Goal: Check status: Check status

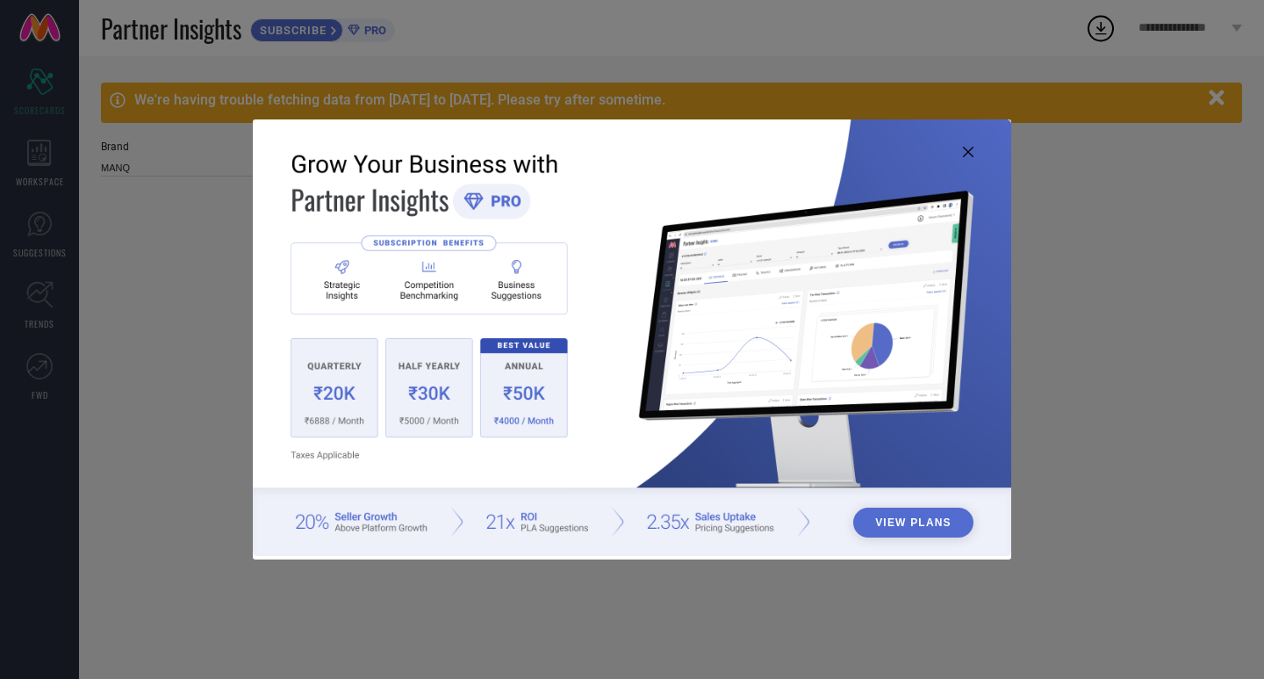
type input "All"
click at [967, 153] on icon at bounding box center [968, 152] width 11 height 11
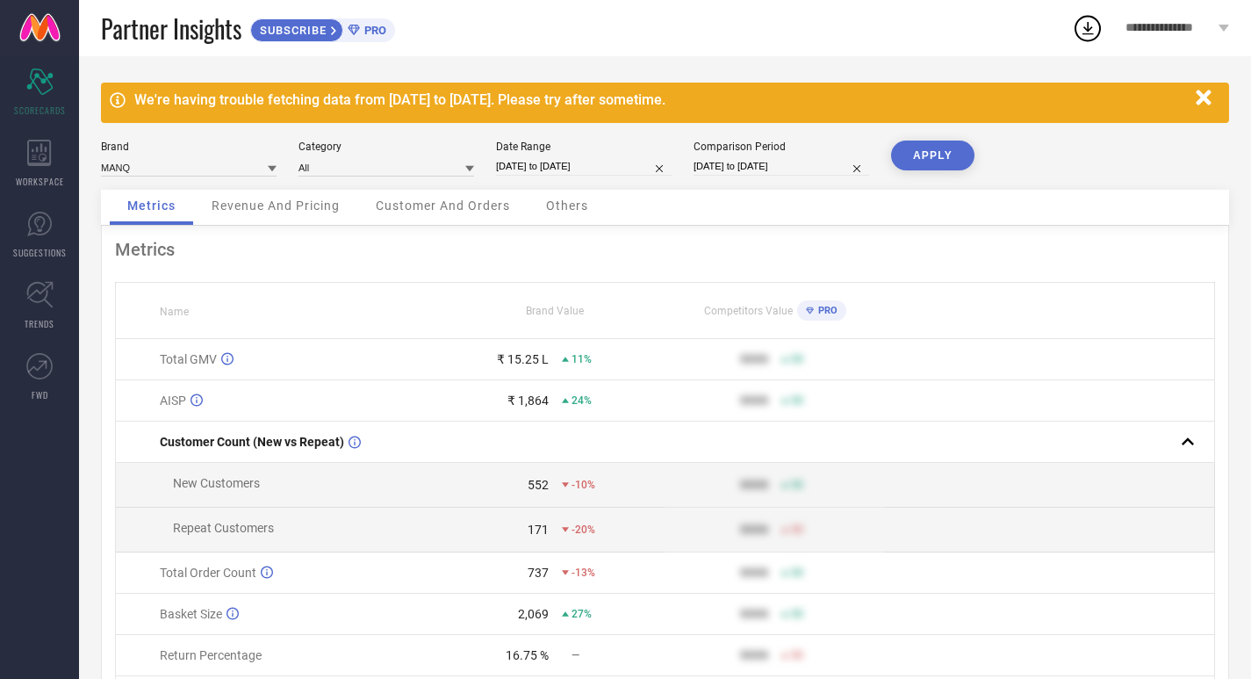
click at [552, 169] on input "[DATE] to [DATE]" at bounding box center [584, 166] width 176 height 18
select select "7"
select select "2025"
select select "8"
select select "2025"
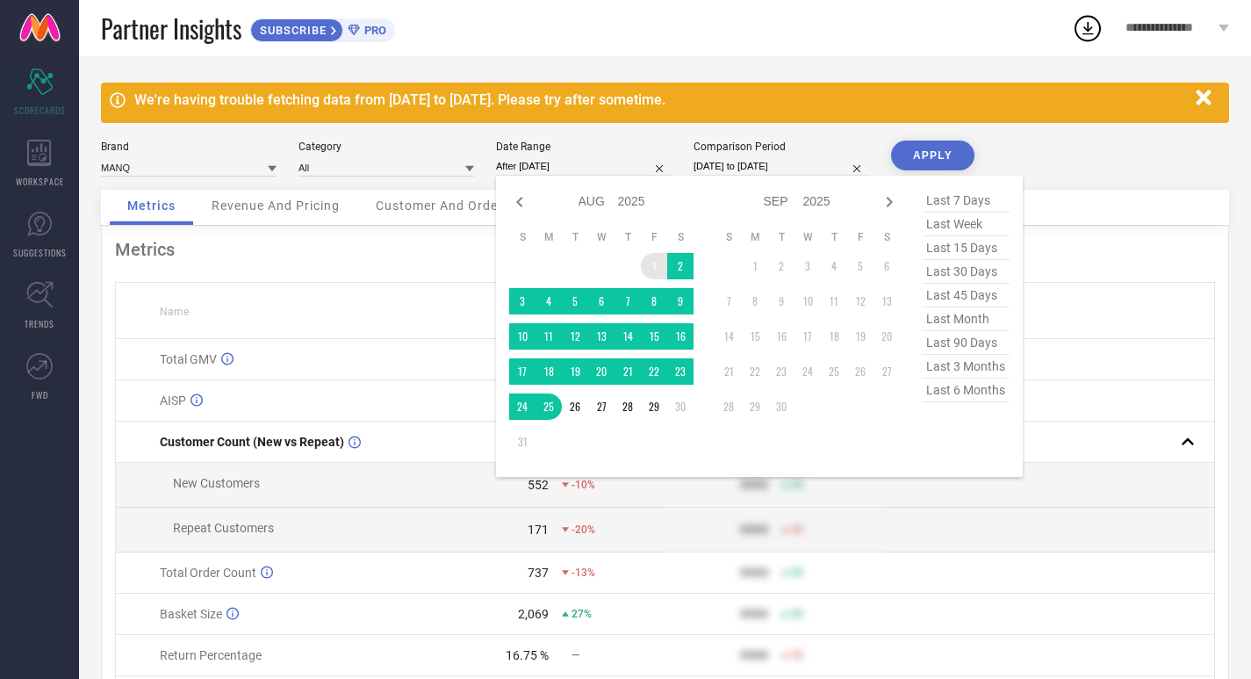
click at [656, 255] on td "1" at bounding box center [654, 266] width 26 height 26
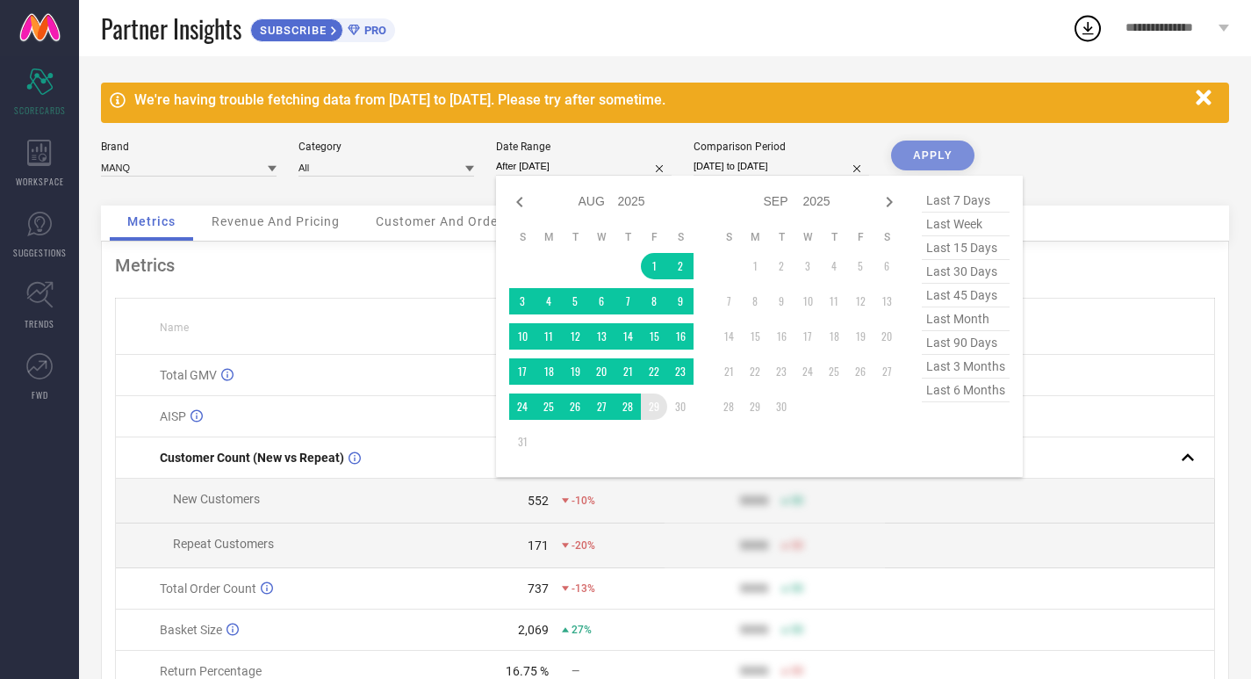
type input "[DATE] to [DATE]"
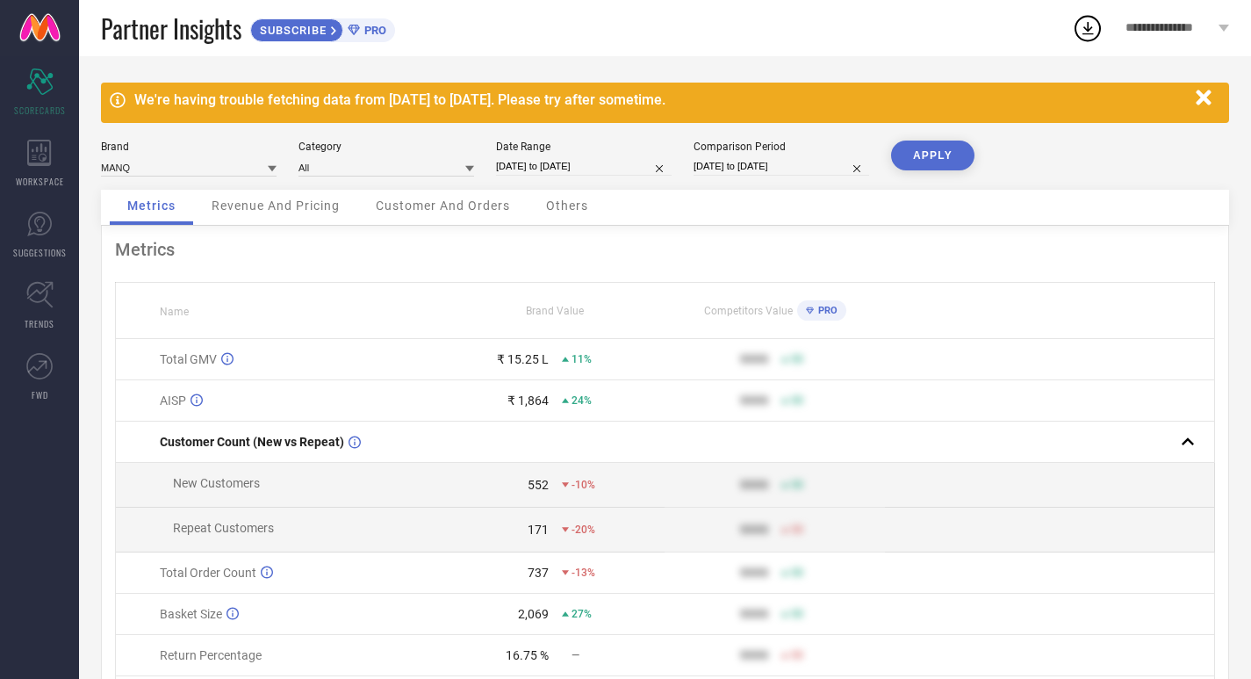
select select "7"
select select "2024"
select select "8"
select select "2024"
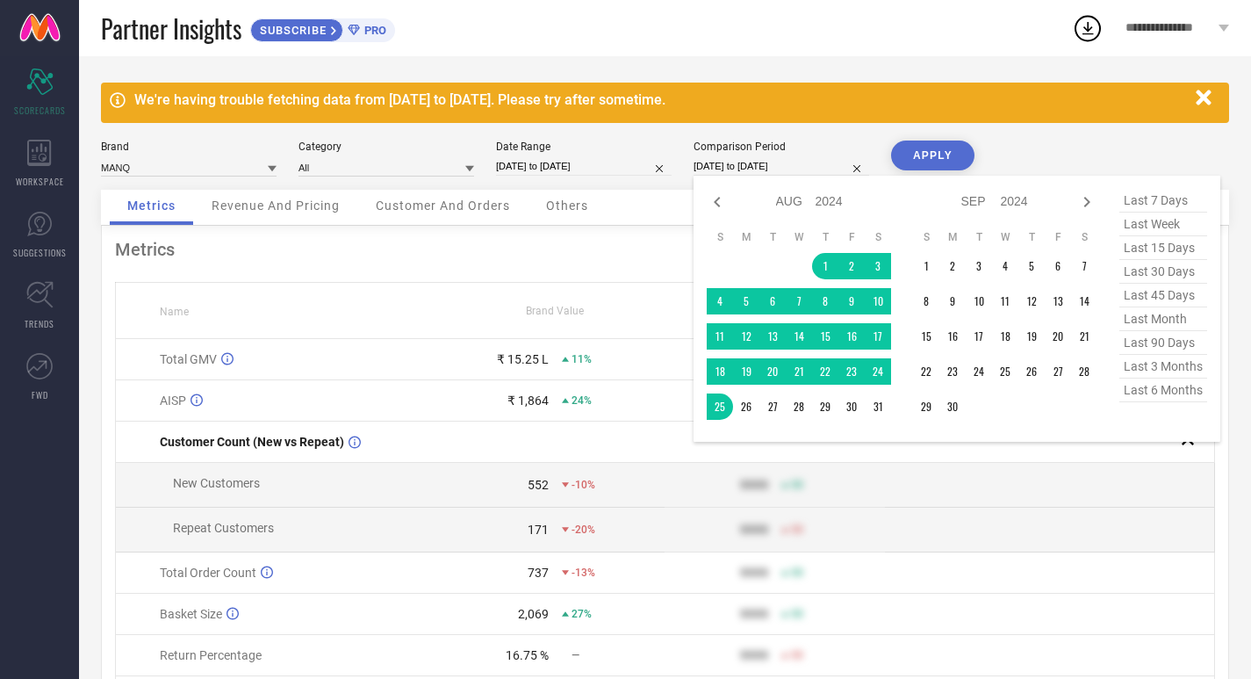
click at [775, 160] on input "[DATE] to [DATE]" at bounding box center [782, 166] width 176 height 18
click at [822, 267] on td "1" at bounding box center [825, 266] width 26 height 26
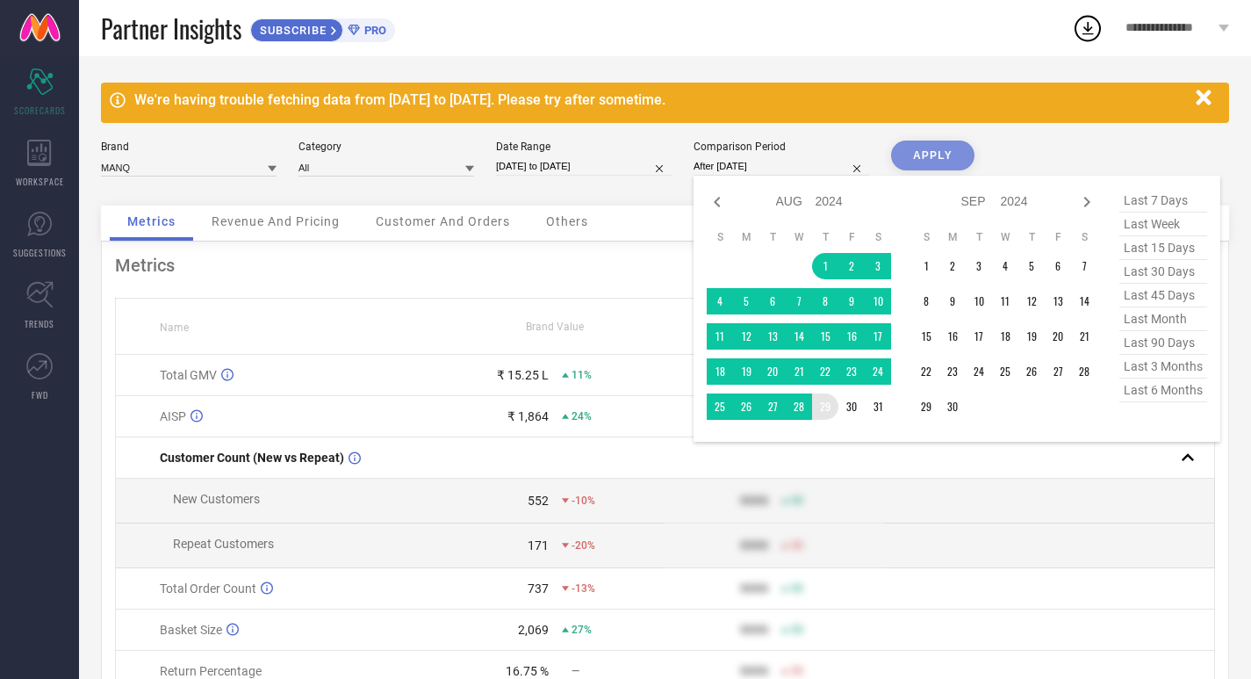
type input "[DATE] to [DATE]"
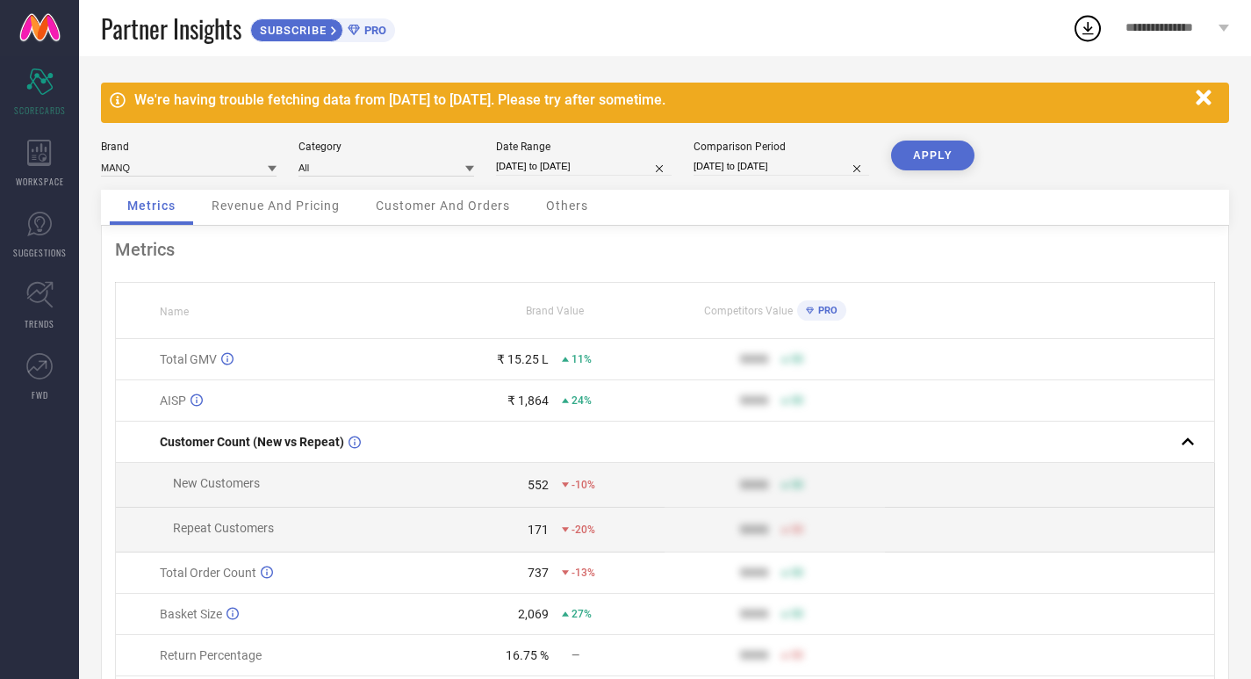
click at [921, 154] on button "APPLY" at bounding box center [932, 155] width 83 height 30
